Goal: Find specific page/section: Find specific page/section

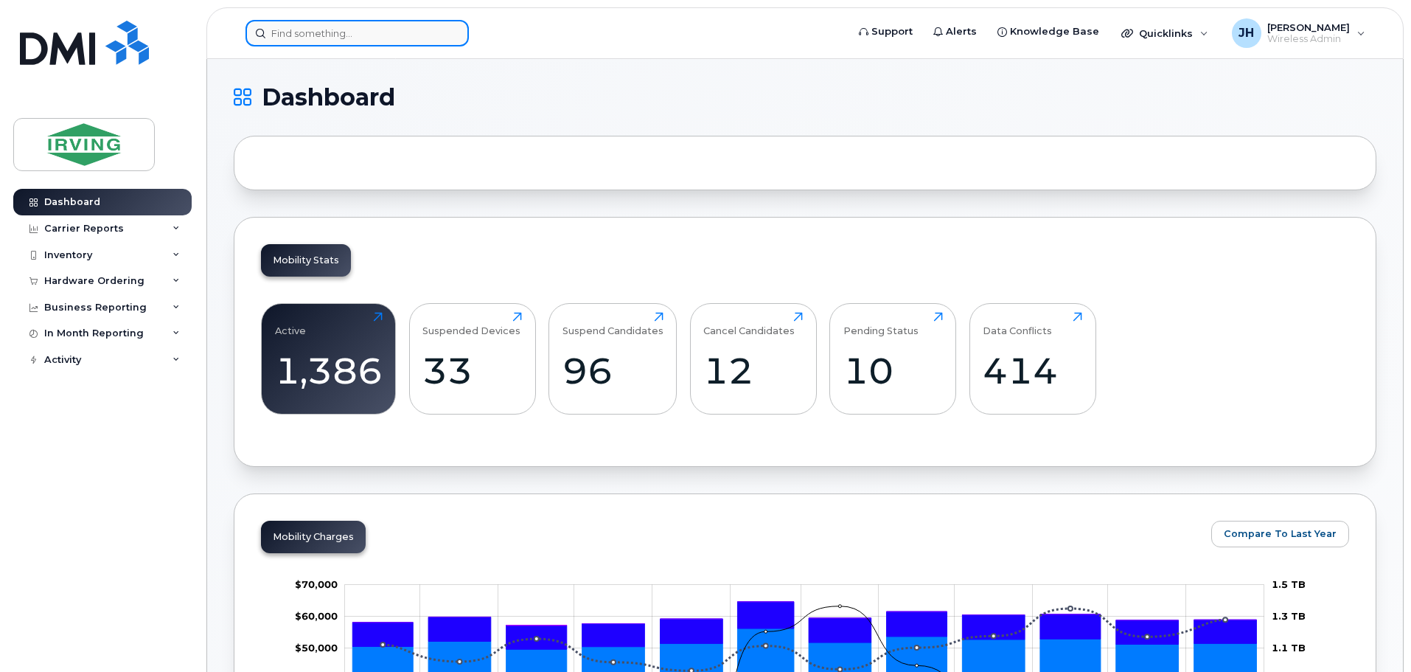
click at [341, 29] on input at bounding box center [357, 33] width 223 height 27
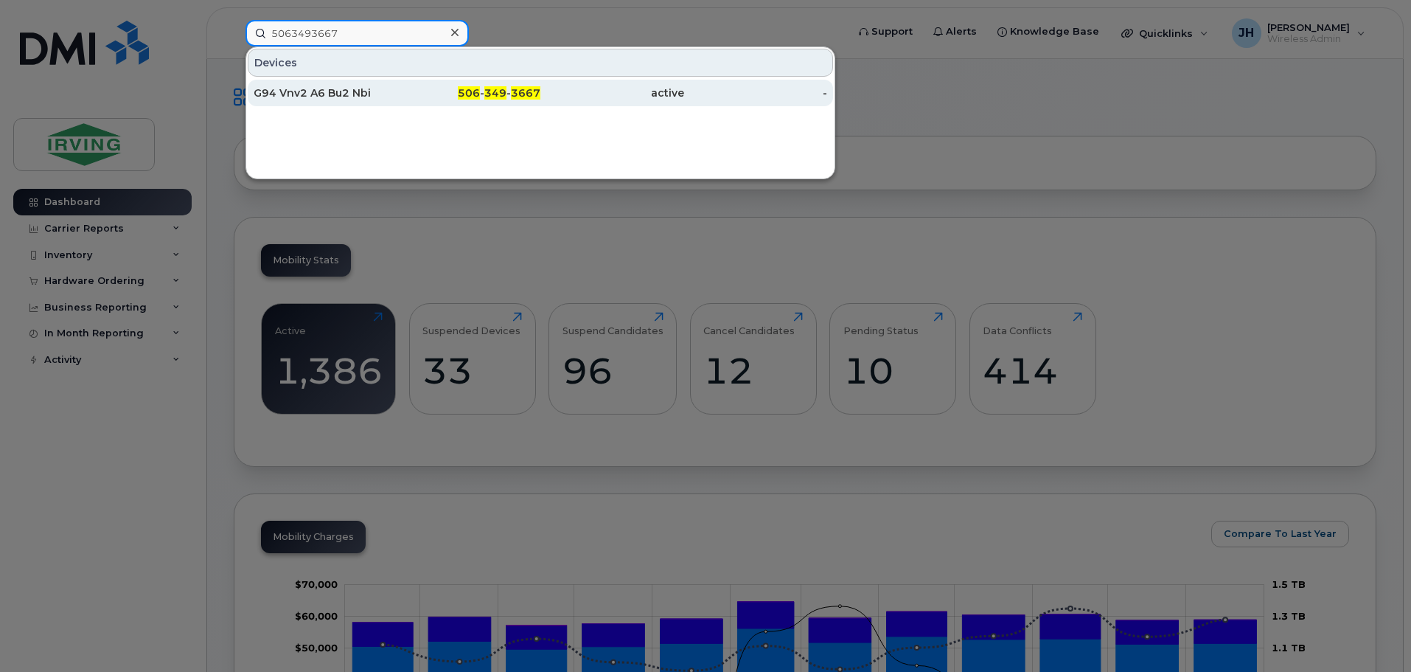
type input "5063493667"
click at [337, 90] on div "G94 Vnv2 A6 Bu2 Nbi" at bounding box center [326, 93] width 144 height 15
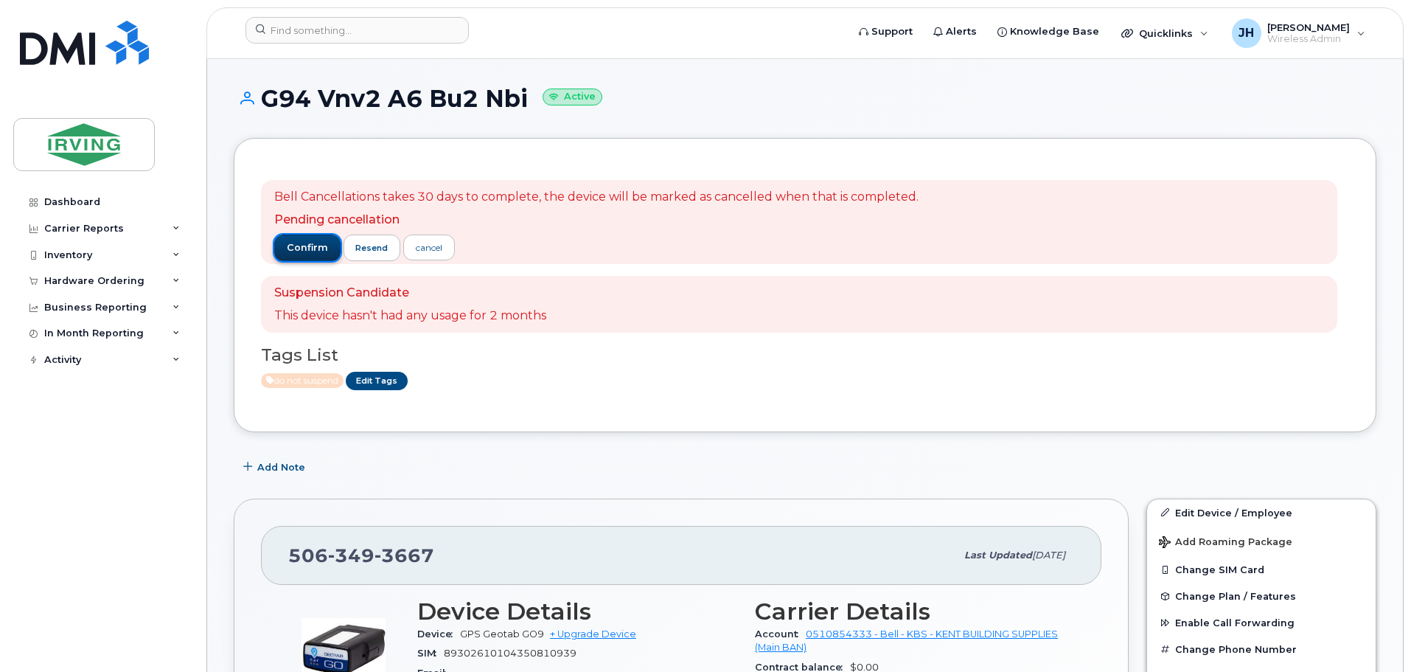
click at [297, 248] on span "confirm" at bounding box center [307, 247] width 41 height 13
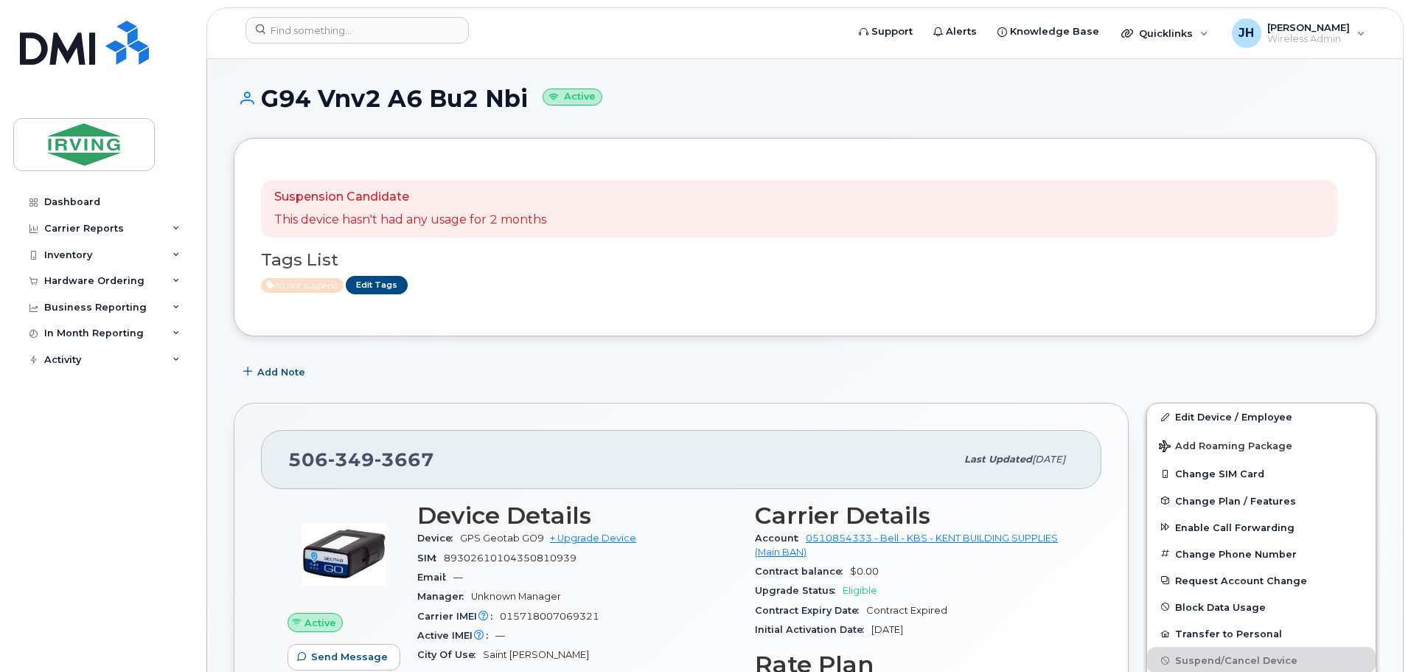
click at [670, 280] on div "do not suspend Edit Tags" at bounding box center [799, 285] width 1077 height 18
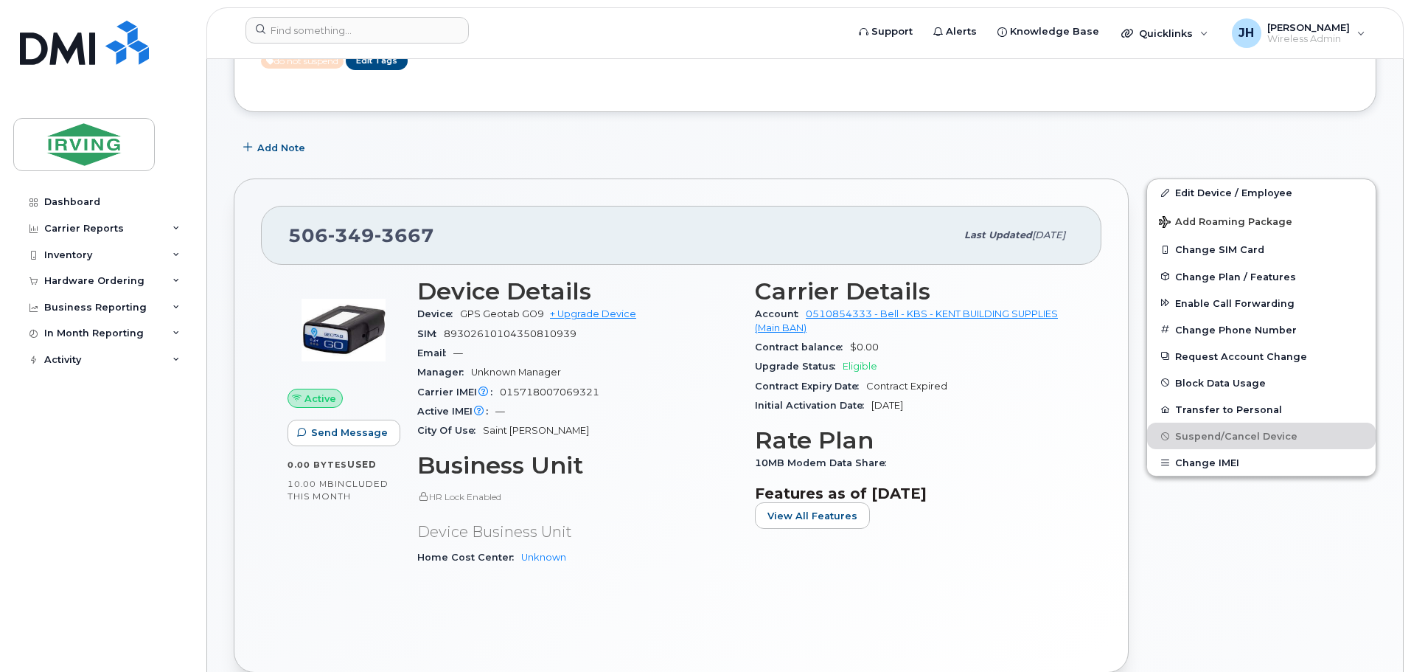
scroll to position [295, 0]
